Goal: Task Accomplishment & Management: Manage account settings

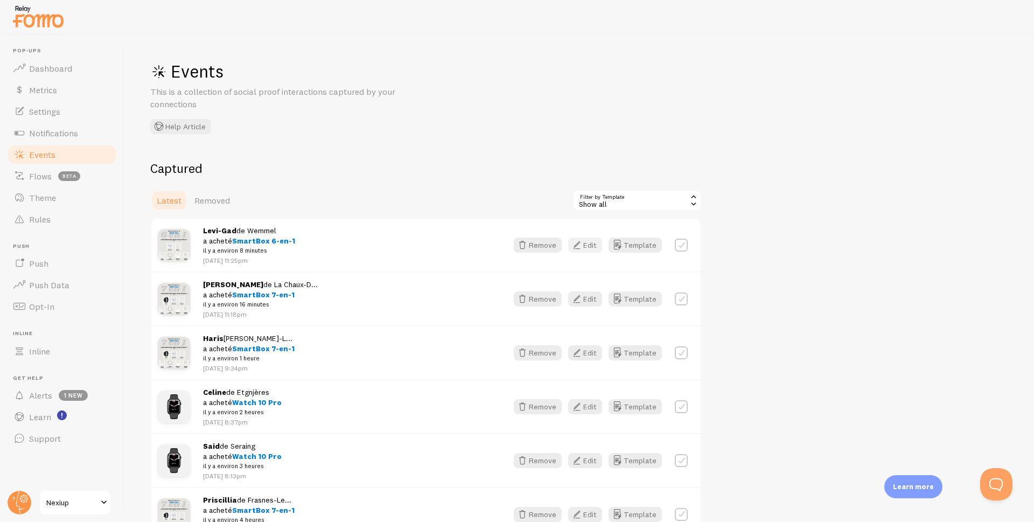
click at [593, 248] on button "Edit" at bounding box center [585, 245] width 34 height 15
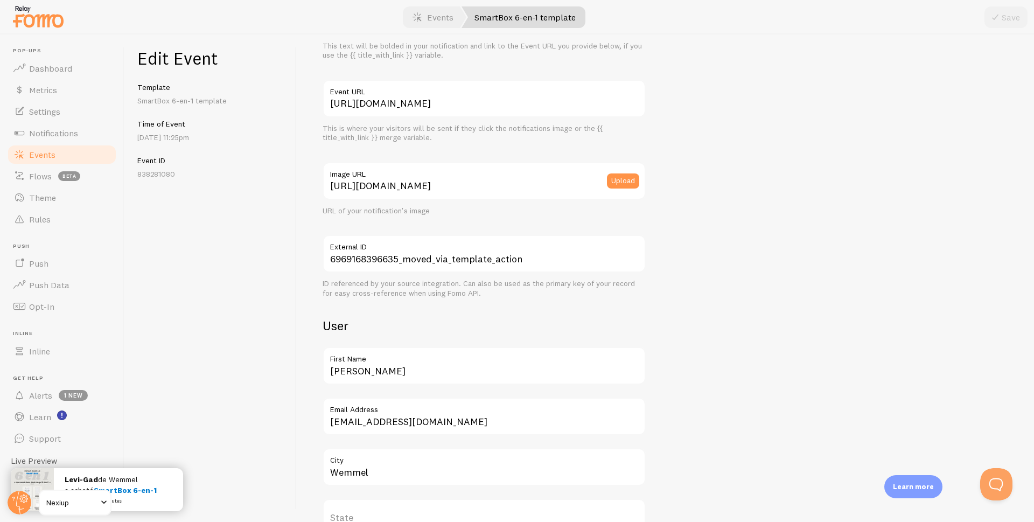
scroll to position [108, 0]
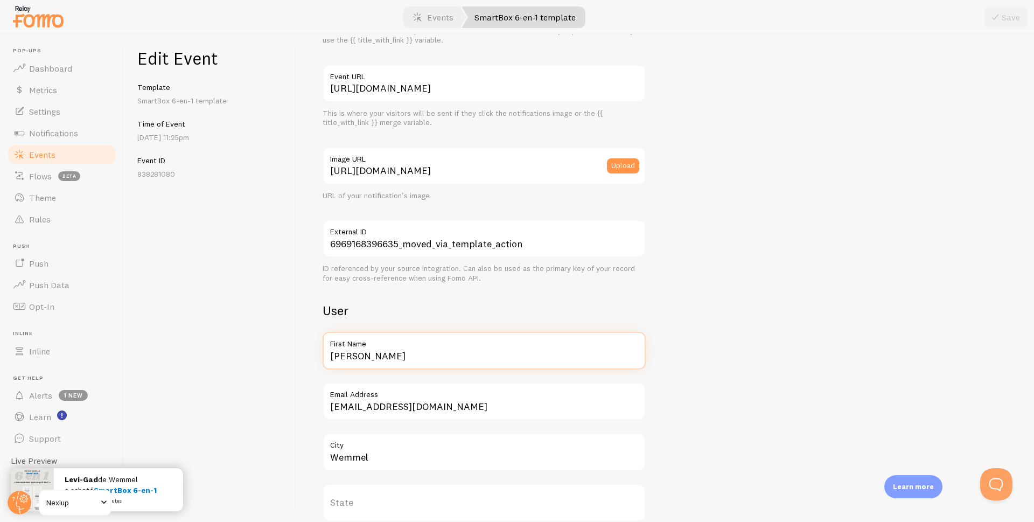
drag, startPoint x: 400, startPoint y: 357, endPoint x: 276, endPoint y: 367, distance: 124.3
click at [278, 367] on div "Edit Event Template SmartBox 6-en-1 template Time of Event [DATE] 11:25pm Event…" at bounding box center [579, 277] width 910 height 487
type input "[PERSON_NAME]"
click at [999, 18] on icon "submit" at bounding box center [995, 17] width 13 height 13
click at [40, 150] on span "Events" at bounding box center [42, 154] width 26 height 11
